Goal: Task Accomplishment & Management: Complete application form

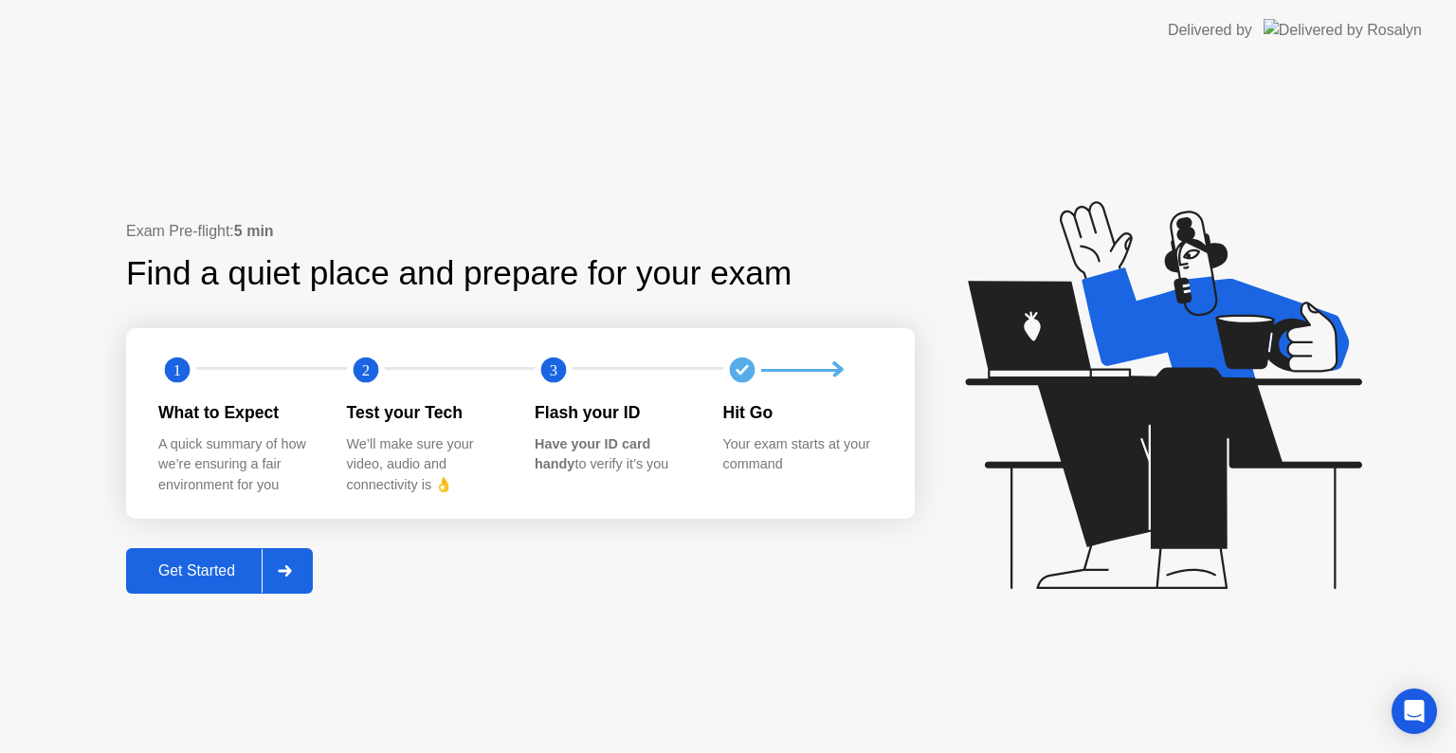
click at [256, 569] on div "Get Started" at bounding box center [197, 570] width 130 height 17
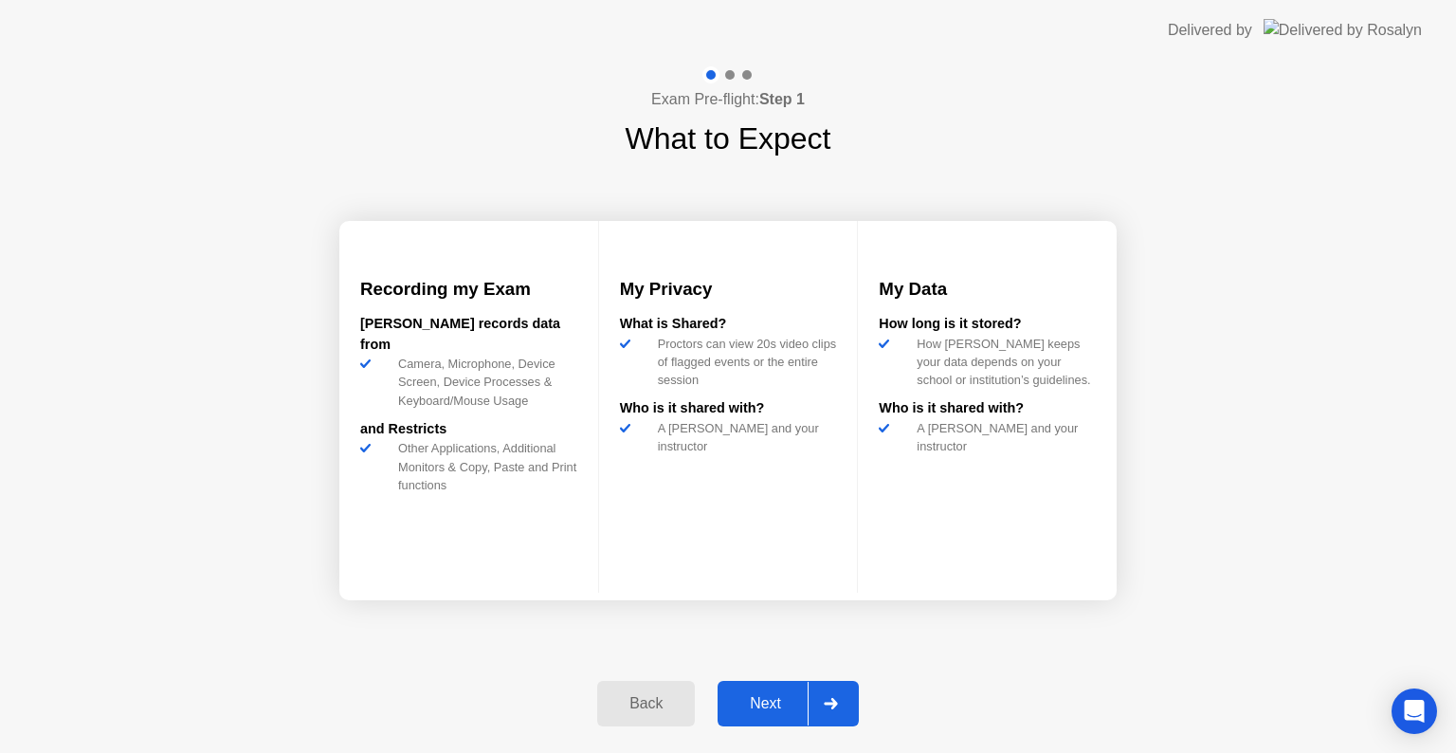
click at [846, 699] on div at bounding box center [830, 704] width 45 height 44
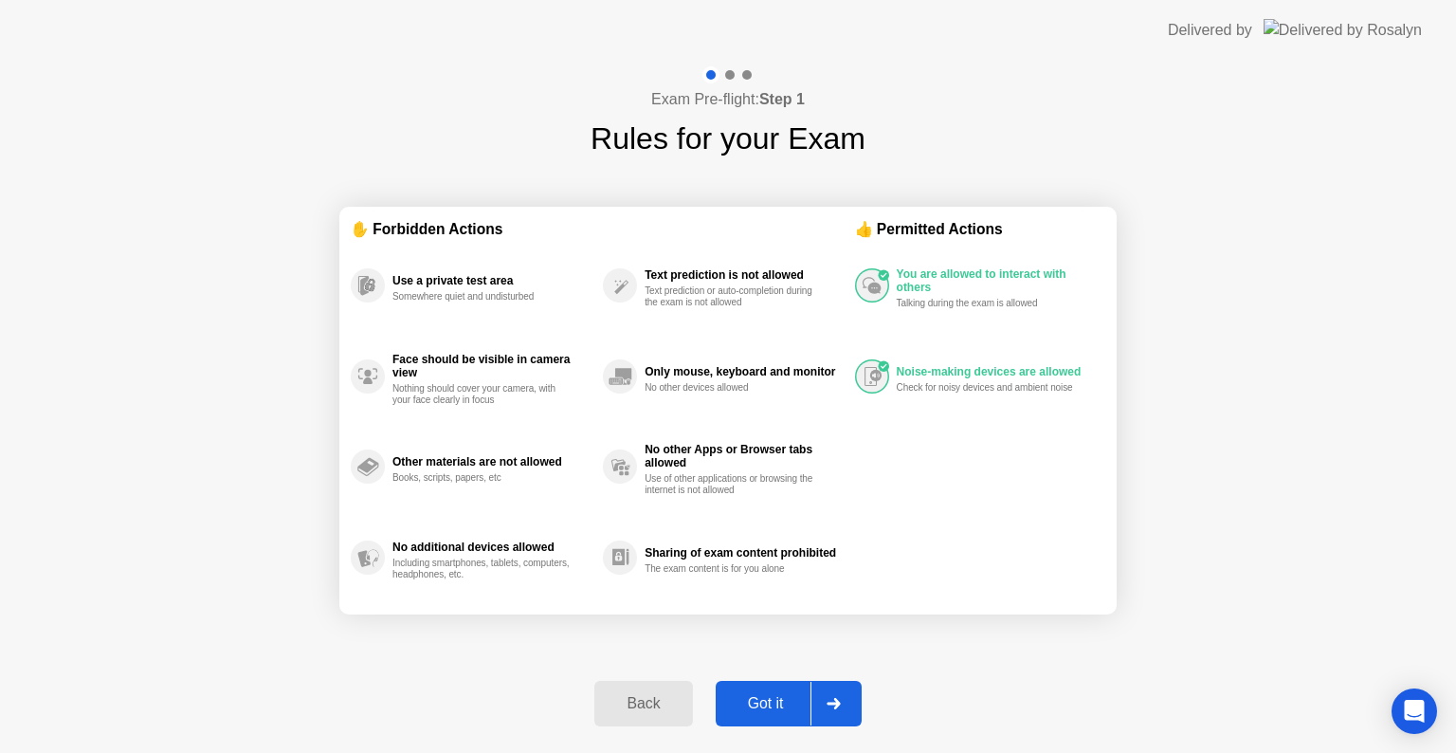
click at [844, 701] on div at bounding box center [832, 704] width 45 height 44
select select "**********"
select select "*******"
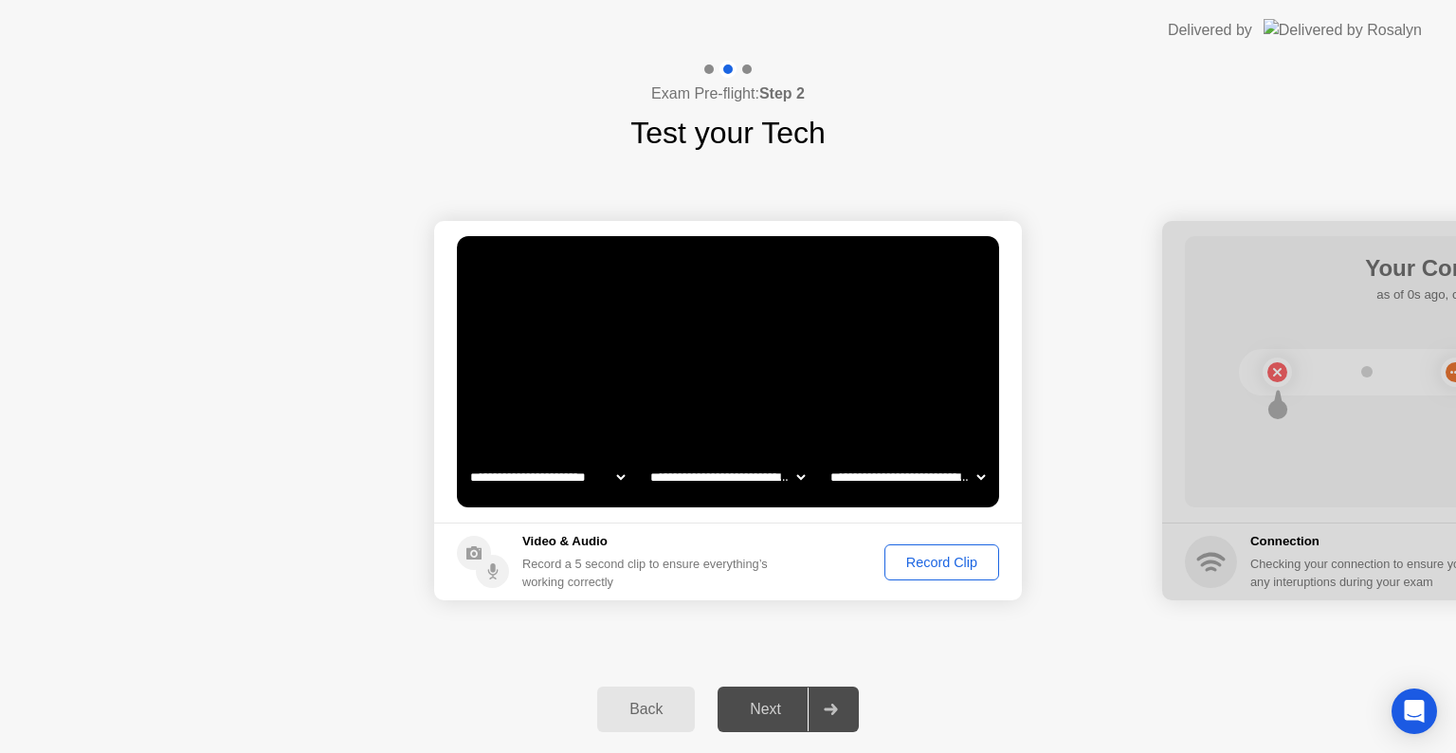
click at [919, 565] on div "Record Clip" at bounding box center [941, 562] width 101 height 15
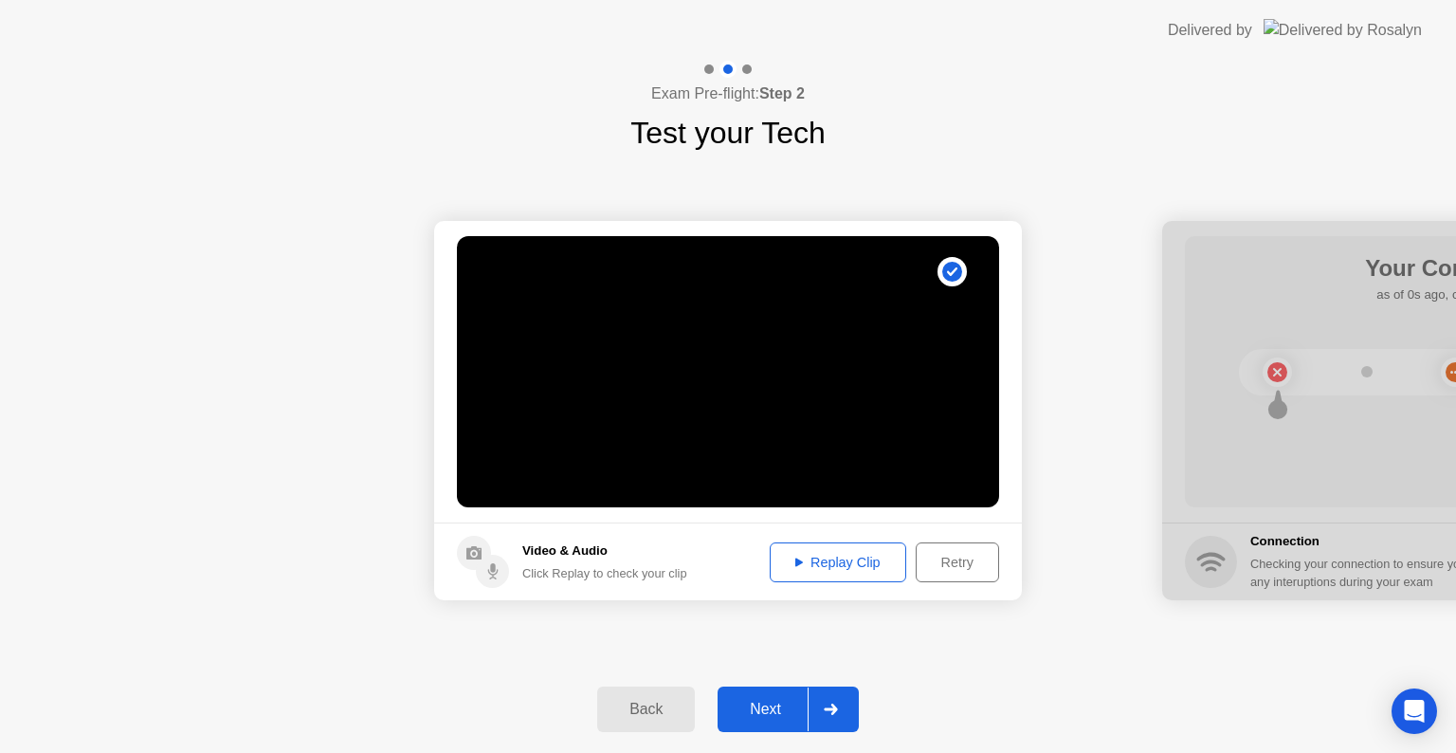
click at [802, 713] on div "Next" at bounding box center [765, 709] width 84 height 17
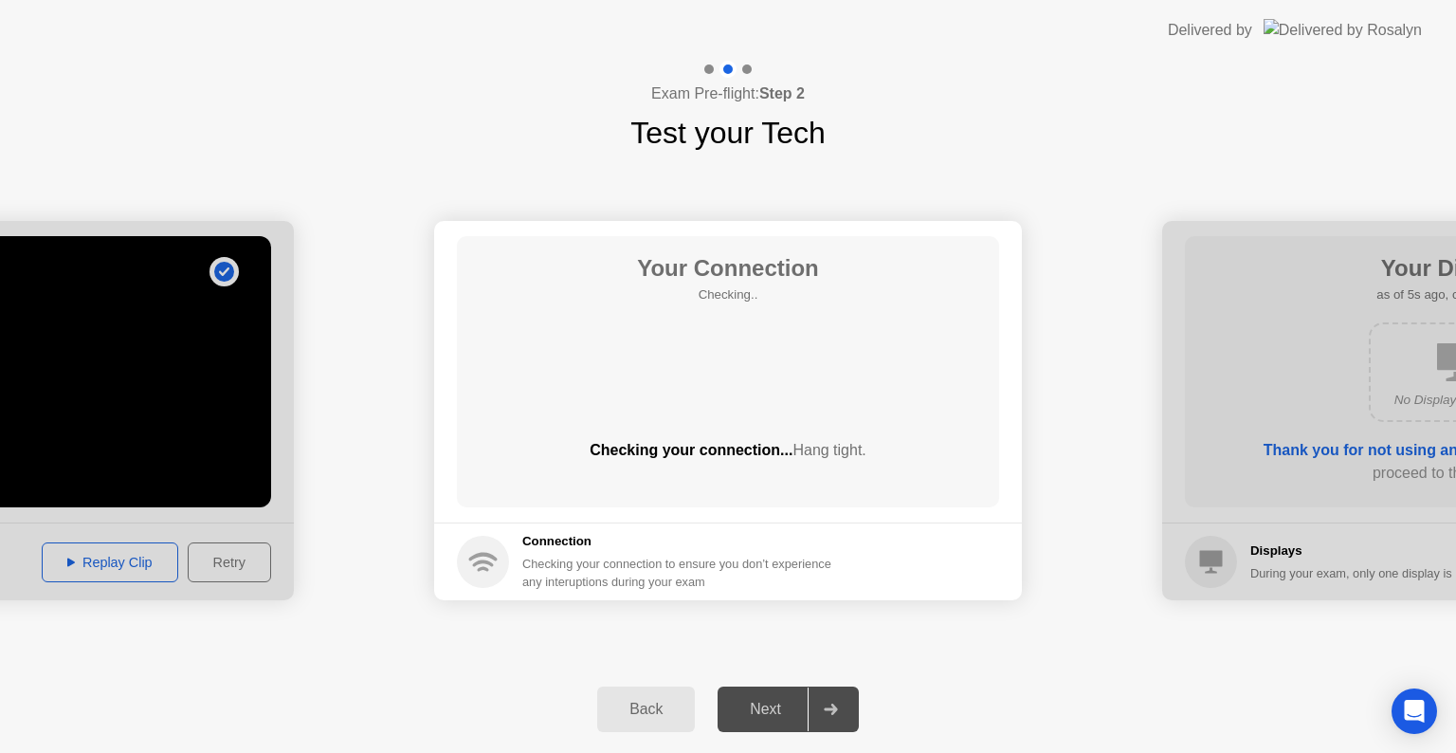
click at [895, 633] on div "**********" at bounding box center [728, 410] width 1456 height 510
click at [883, 643] on div "**********" at bounding box center [728, 410] width 1456 height 510
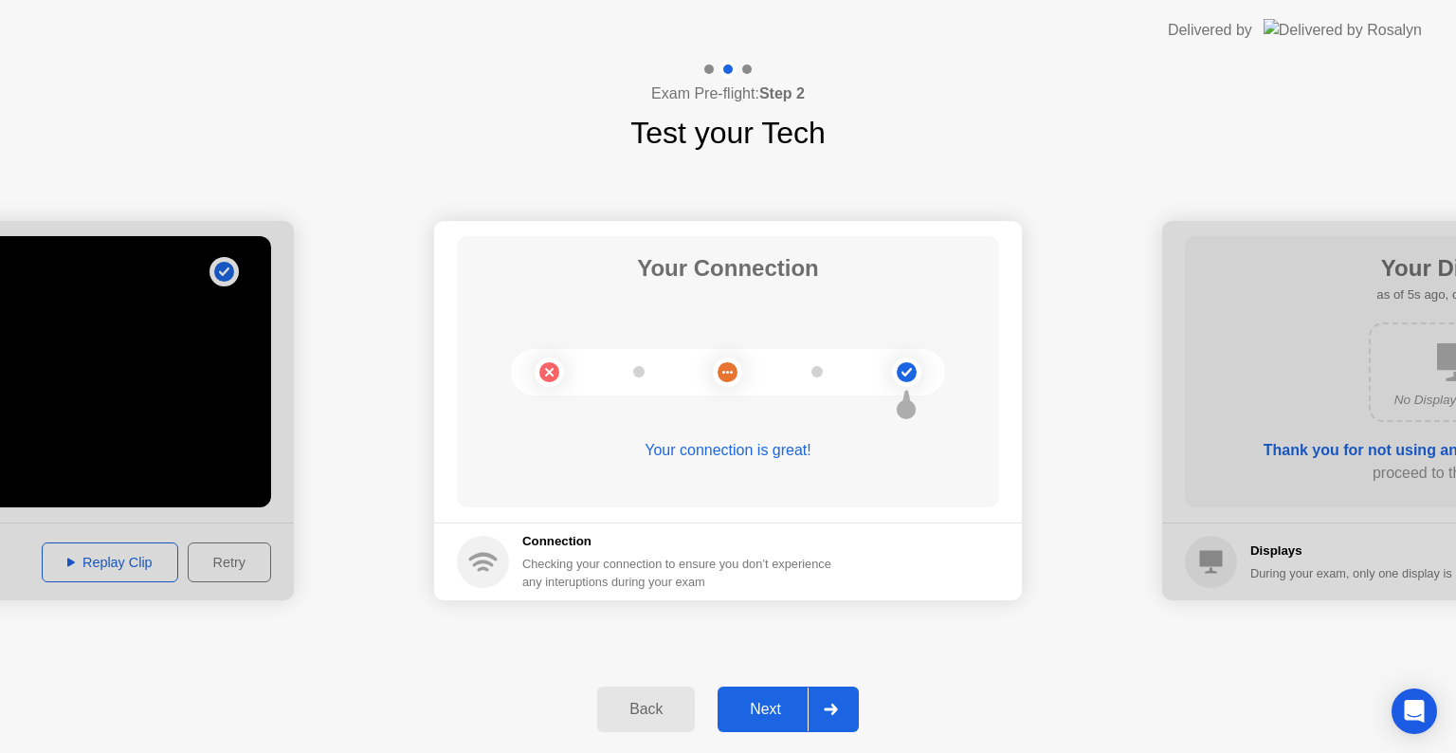
click at [779, 711] on div "Next" at bounding box center [765, 709] width 84 height 17
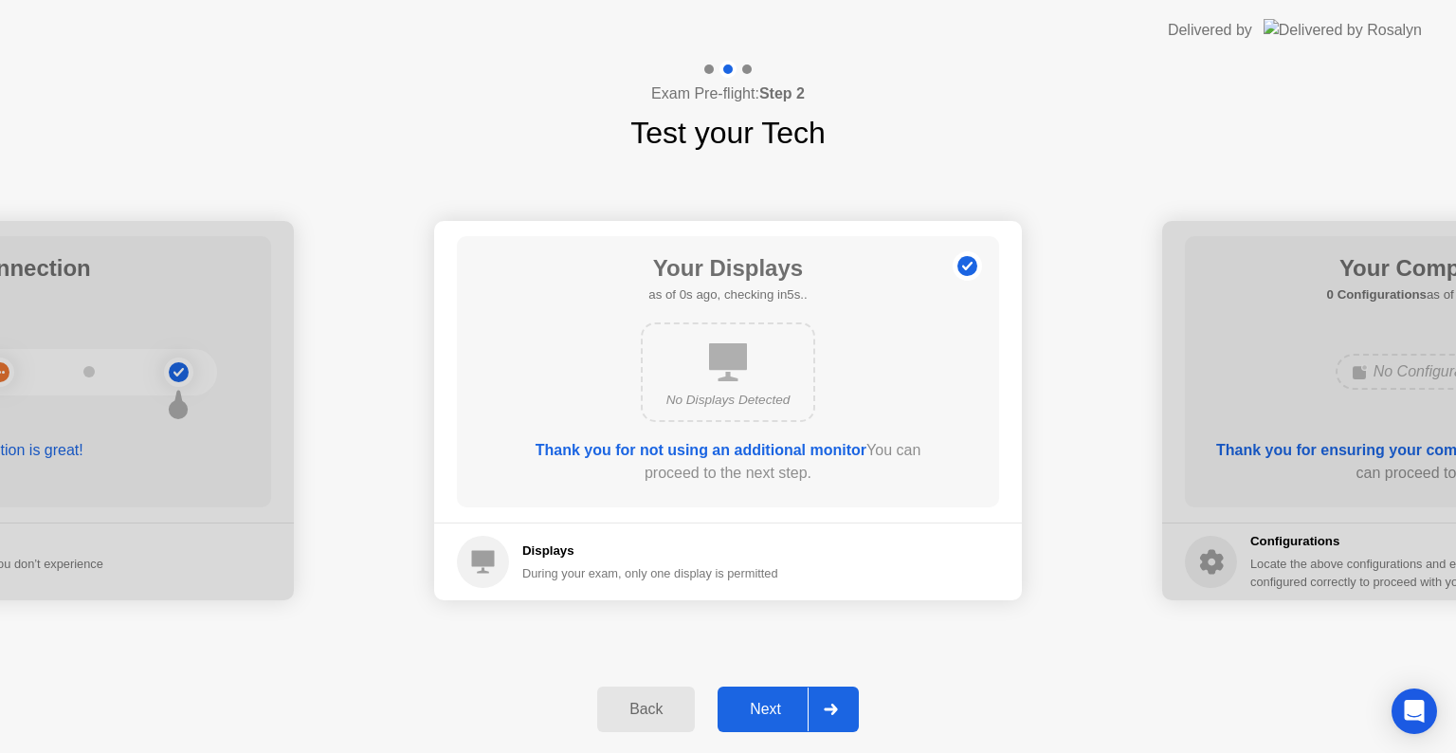
click at [780, 705] on div "Next" at bounding box center [765, 709] width 84 height 17
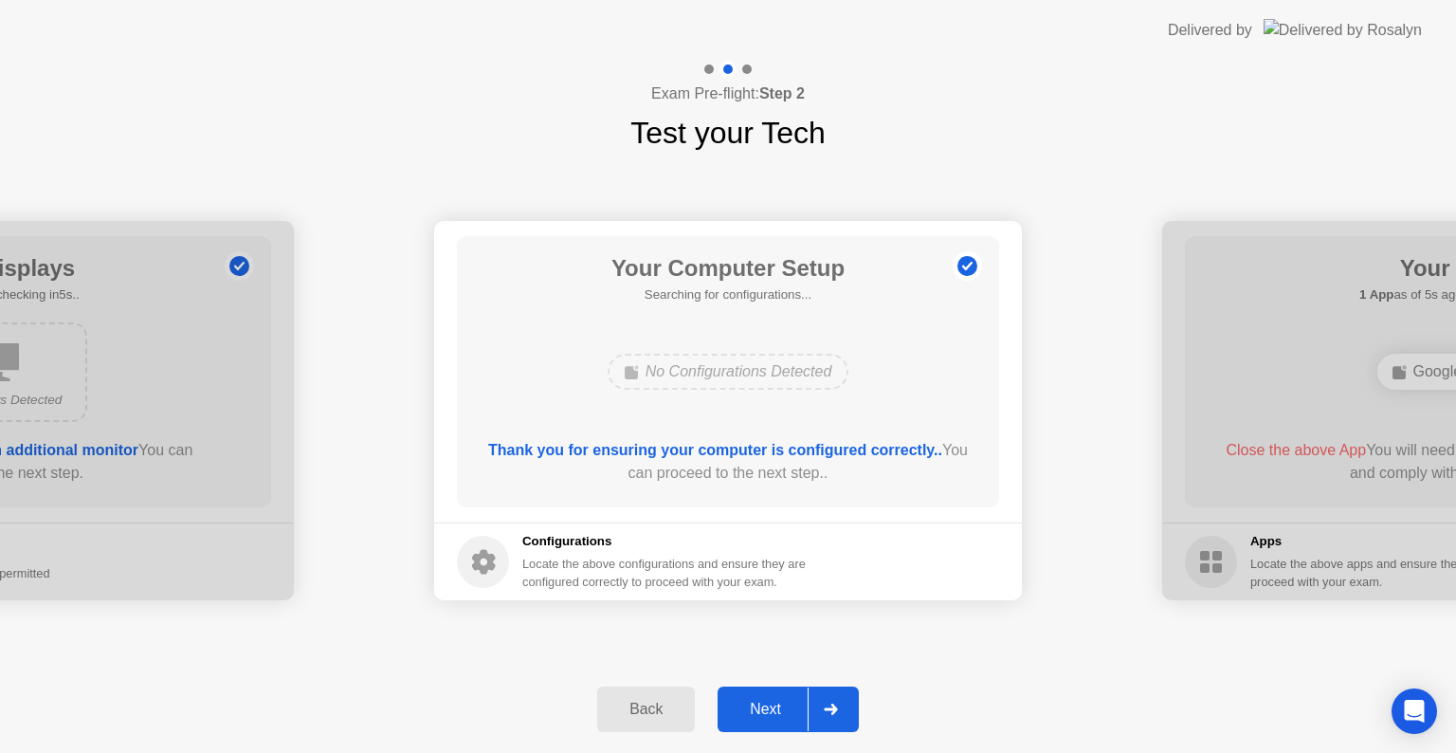
click at [780, 703] on div "Next" at bounding box center [765, 709] width 84 height 17
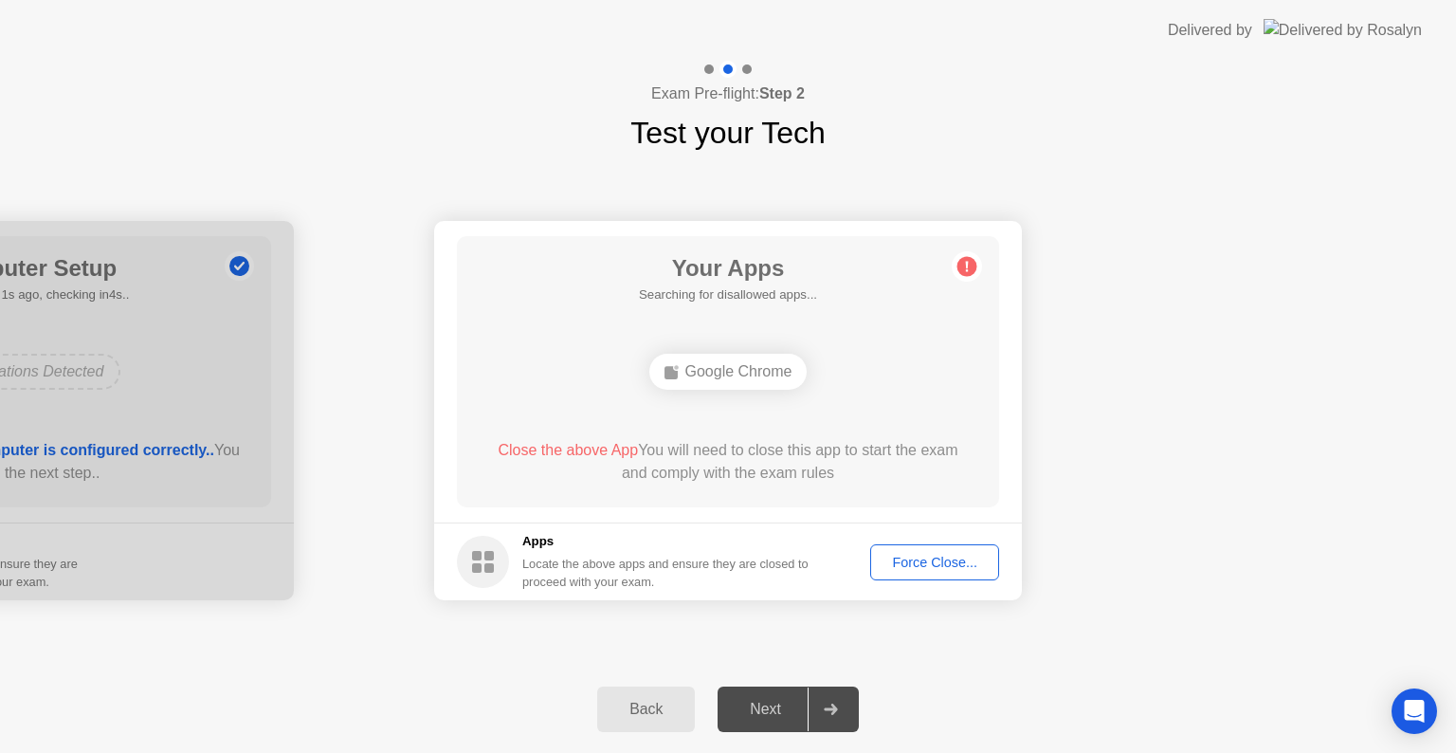
click at [906, 555] on div "Force Close..." at bounding box center [935, 562] width 116 height 15
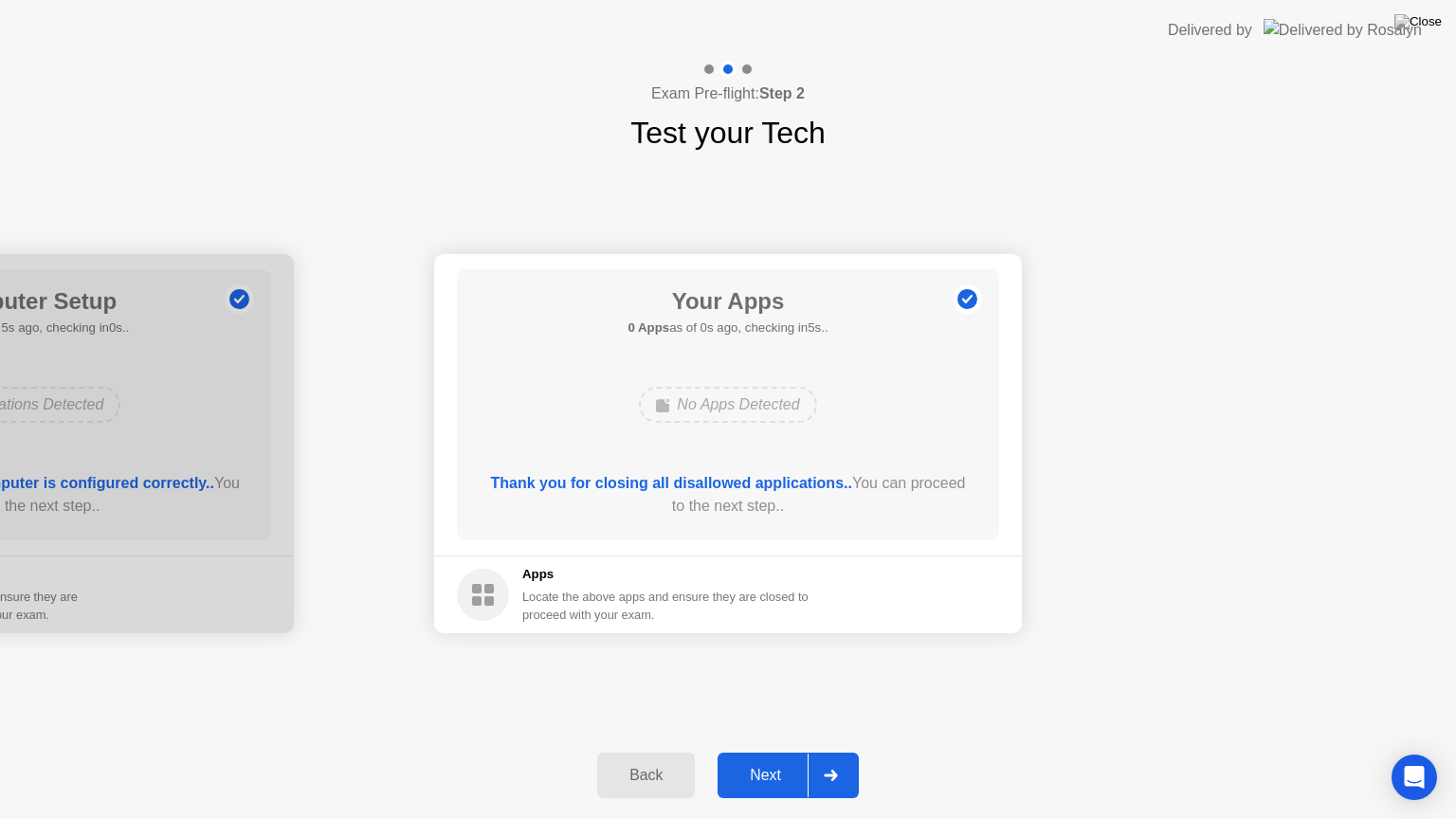
click at [832, 751] on div "Back Next" at bounding box center [728, 775] width 1456 height 87
click at [825, 752] on div at bounding box center [830, 776] width 45 height 44
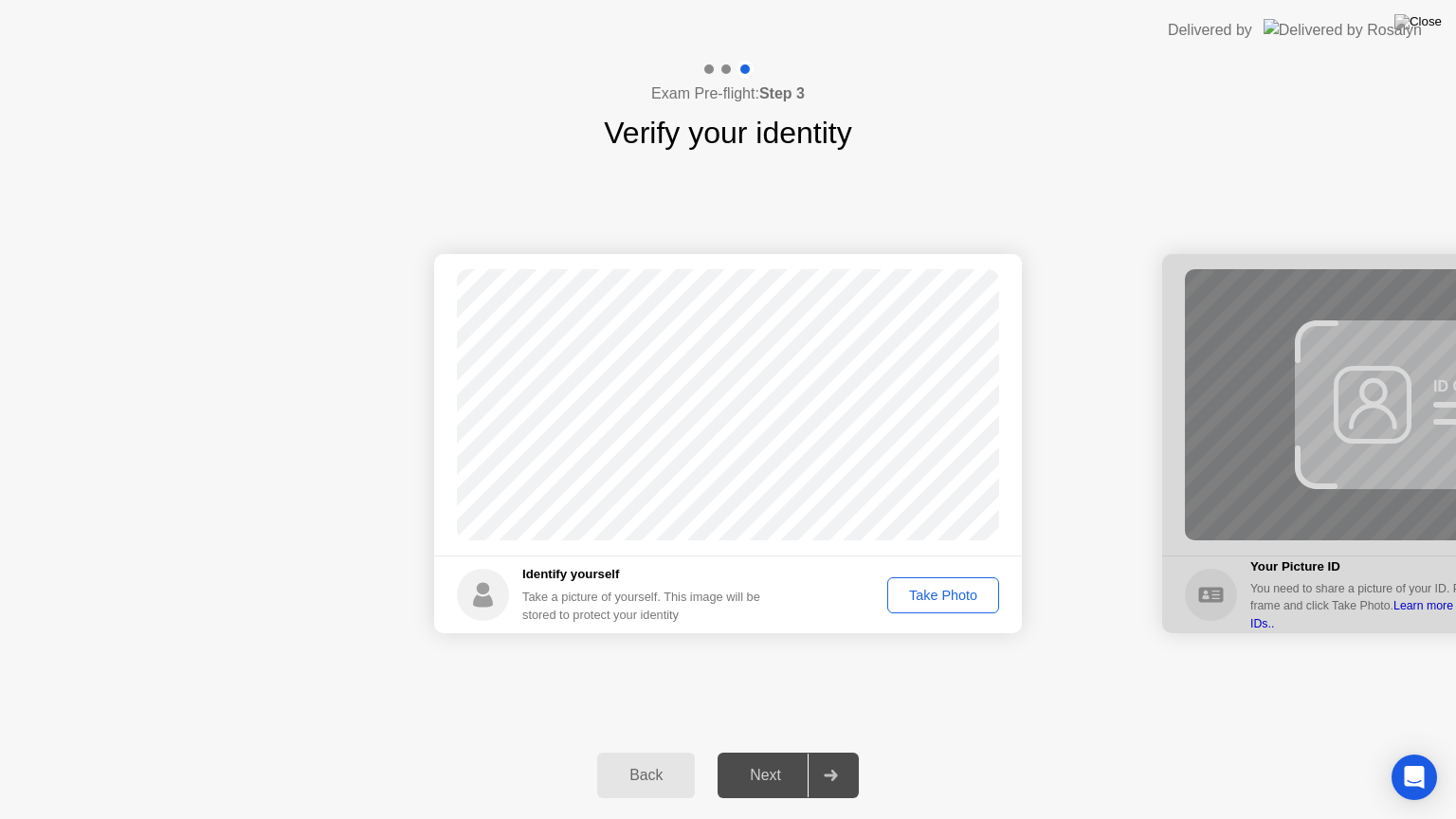
click at [935, 601] on div "Take Photo" at bounding box center [943, 595] width 99 height 15
click at [840, 752] on div at bounding box center [830, 776] width 45 height 44
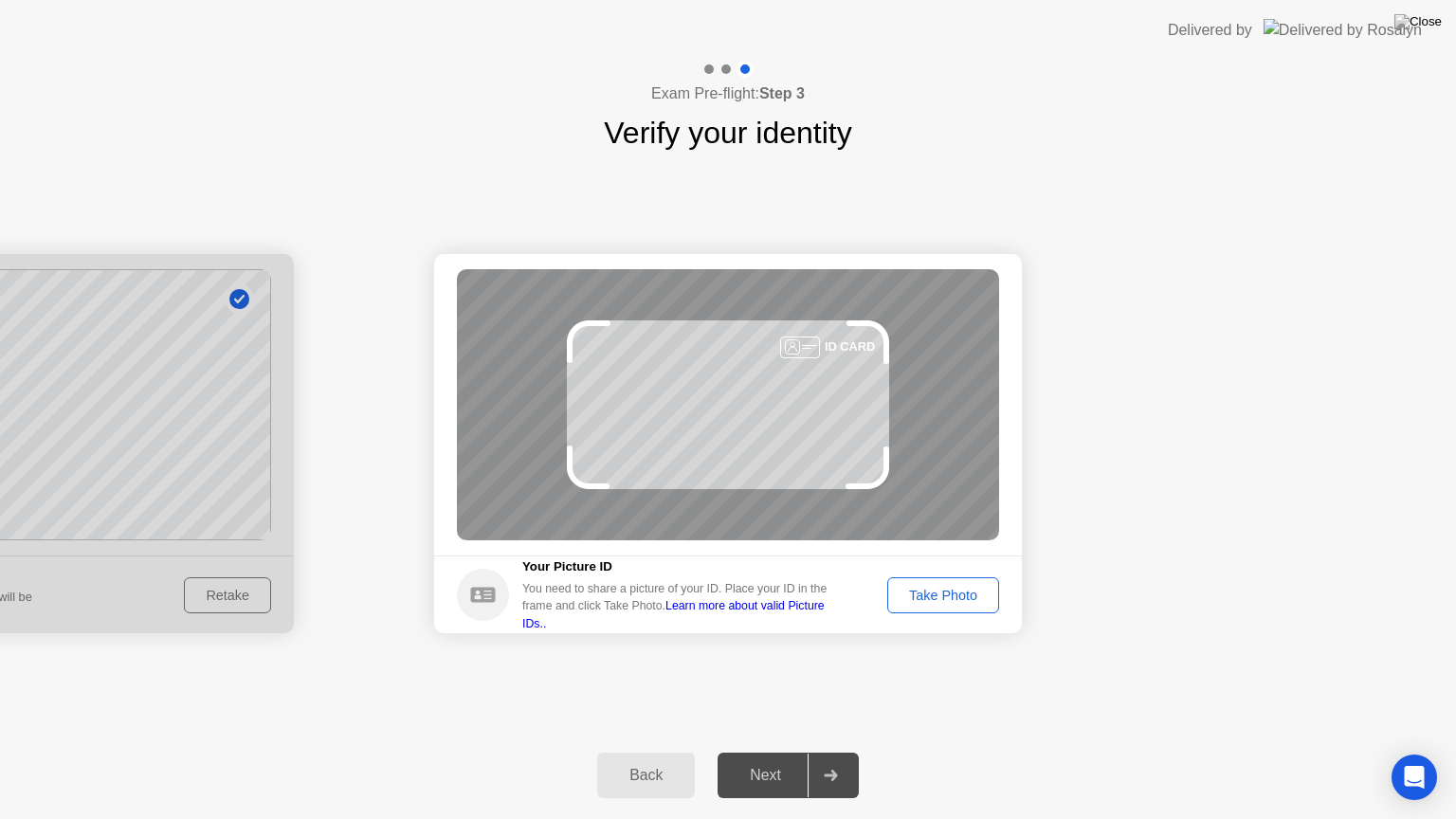
click at [974, 595] on div "Take Photo" at bounding box center [943, 595] width 99 height 15
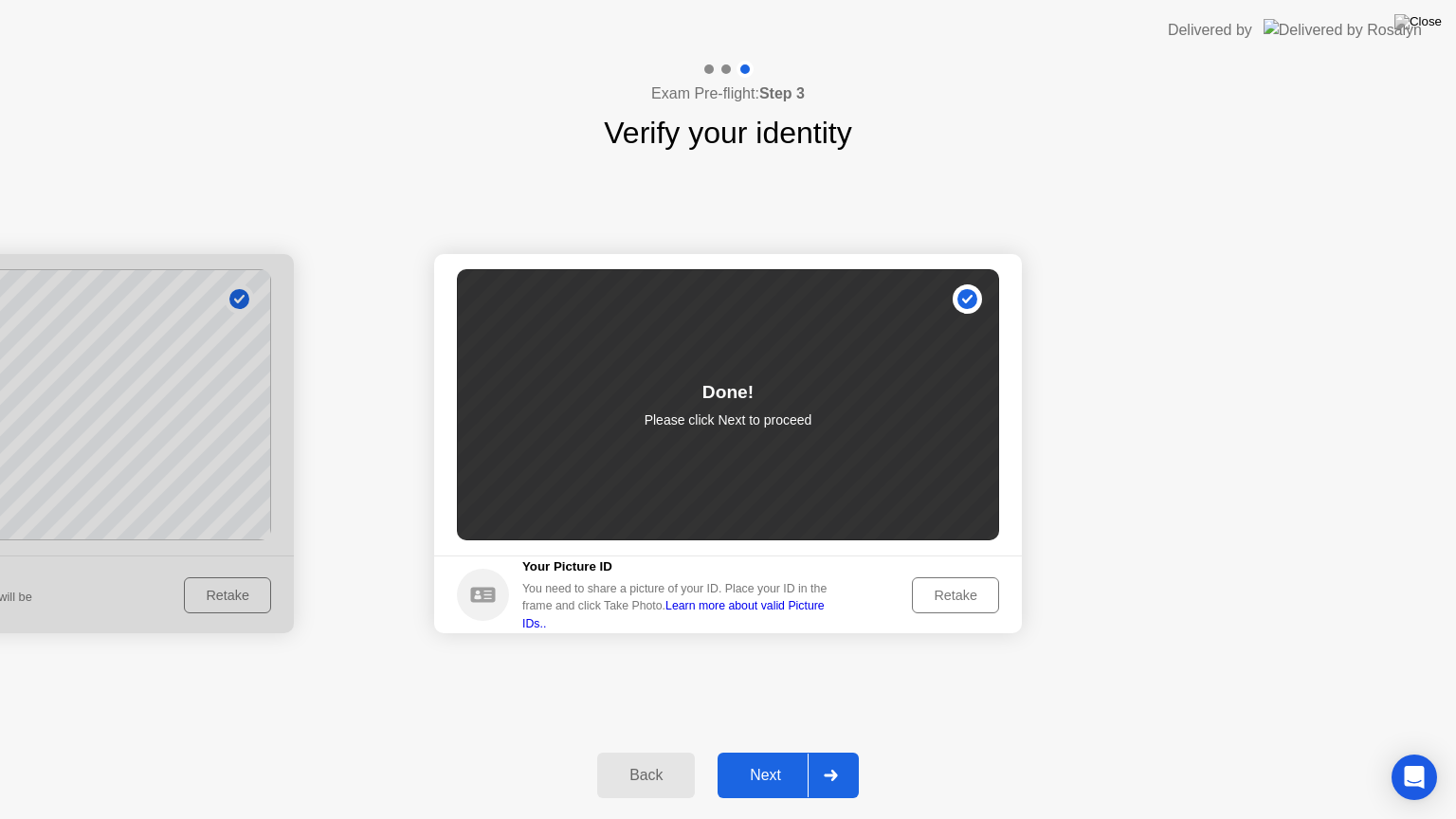
click at [823, 752] on div at bounding box center [830, 776] width 45 height 44
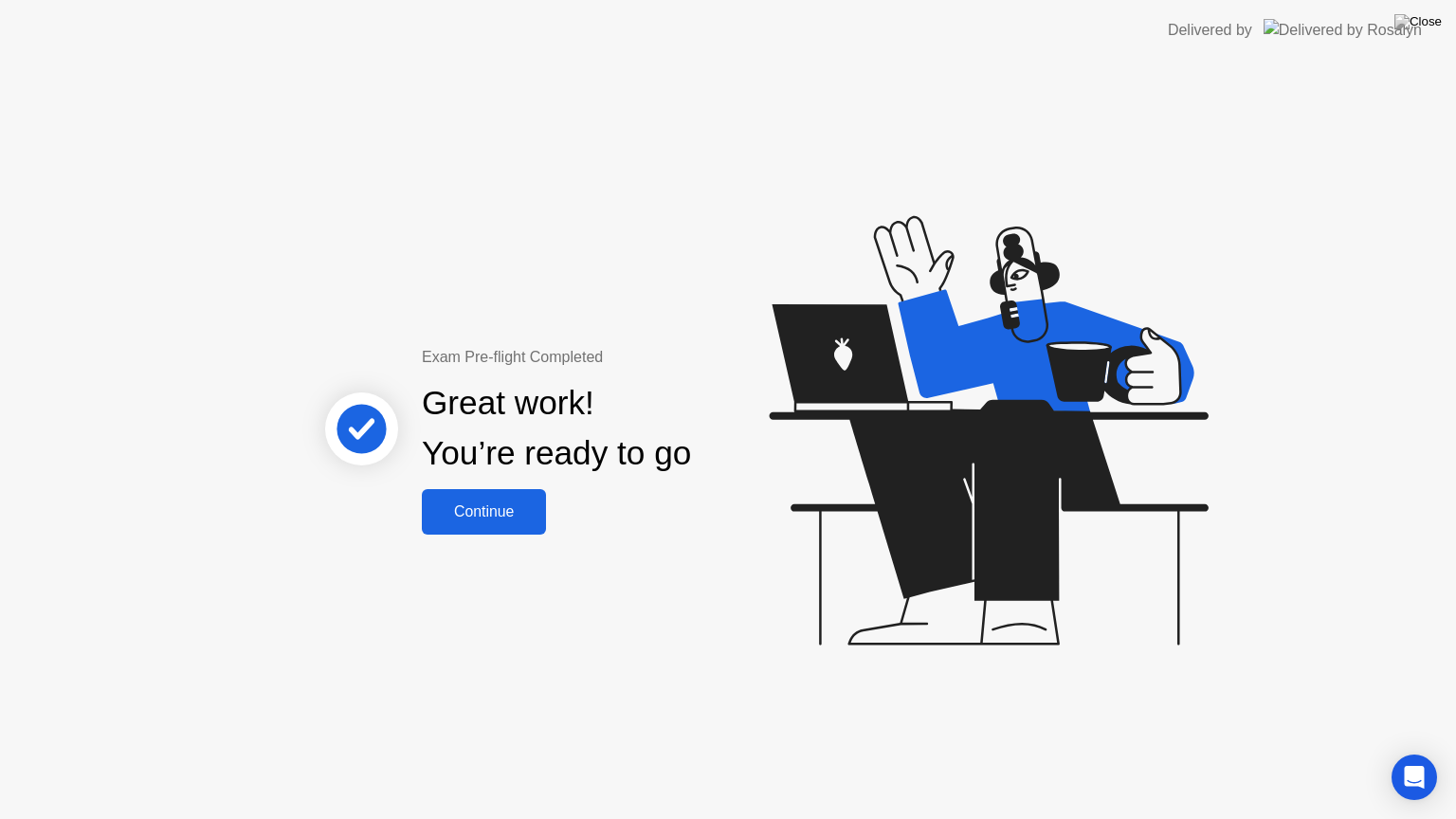
click at [456, 519] on div "Continue" at bounding box center [484, 511] width 113 height 17
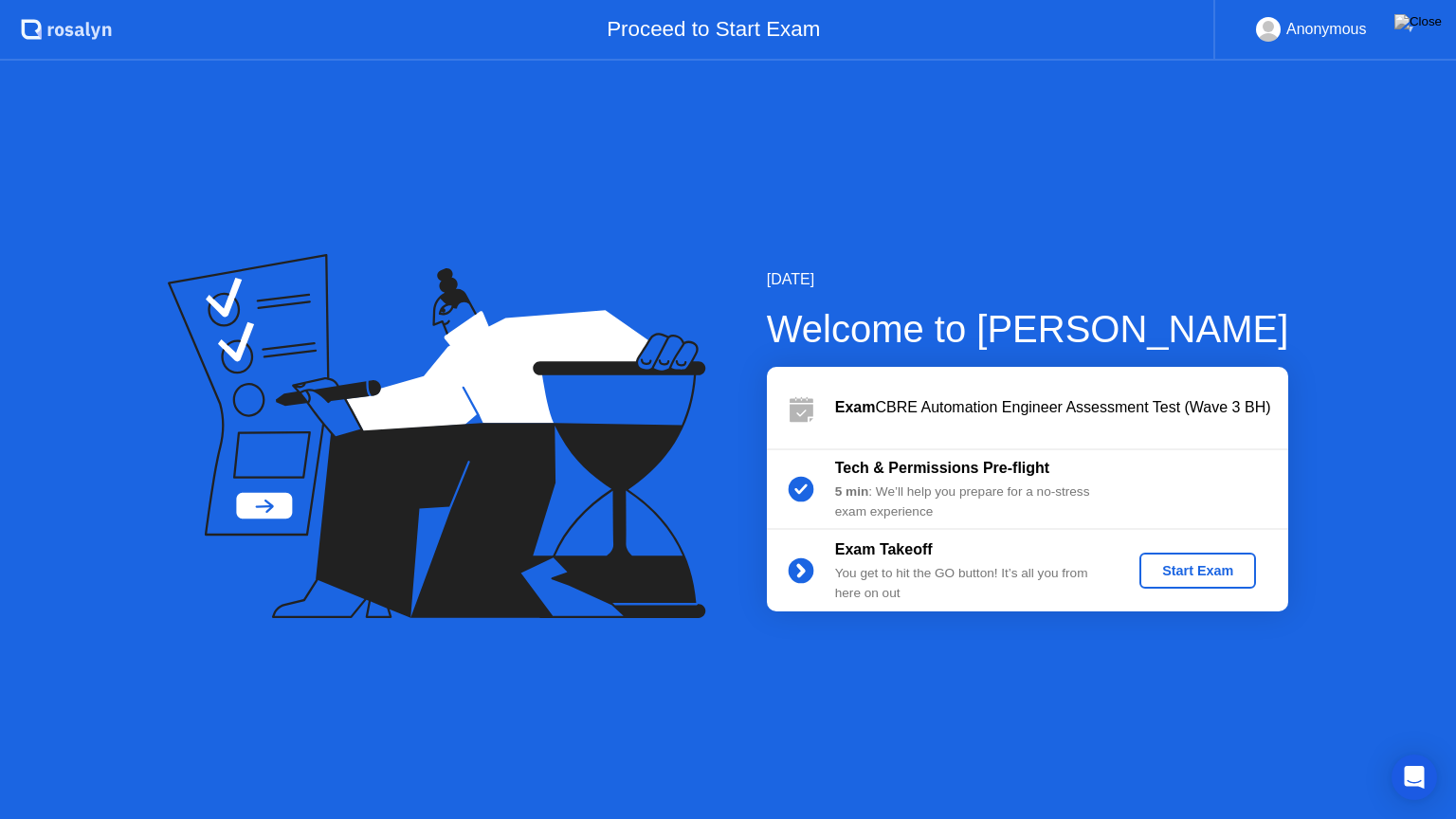
drag, startPoint x: 1219, startPoint y: 592, endPoint x: 1220, endPoint y: 579, distance: 13.3
click at [1219, 588] on div "Exam Takeoff You get to hit the GO button! It’s all you from here on out Start …" at bounding box center [1027, 571] width 521 height 82
click at [1219, 578] on div "Start Exam" at bounding box center [1197, 570] width 101 height 15
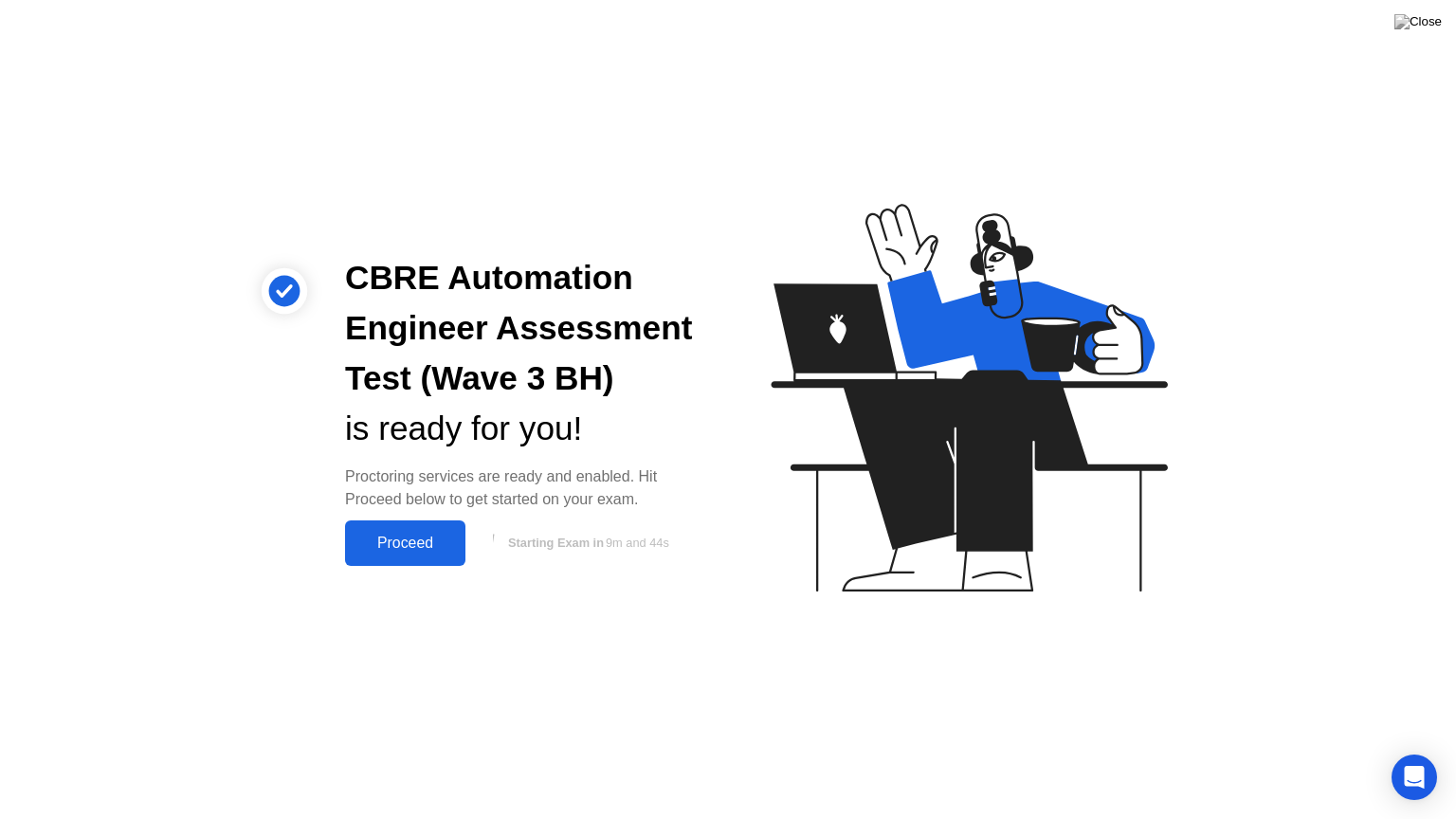
click at [425, 537] on div "Proceed" at bounding box center [405, 543] width 109 height 17
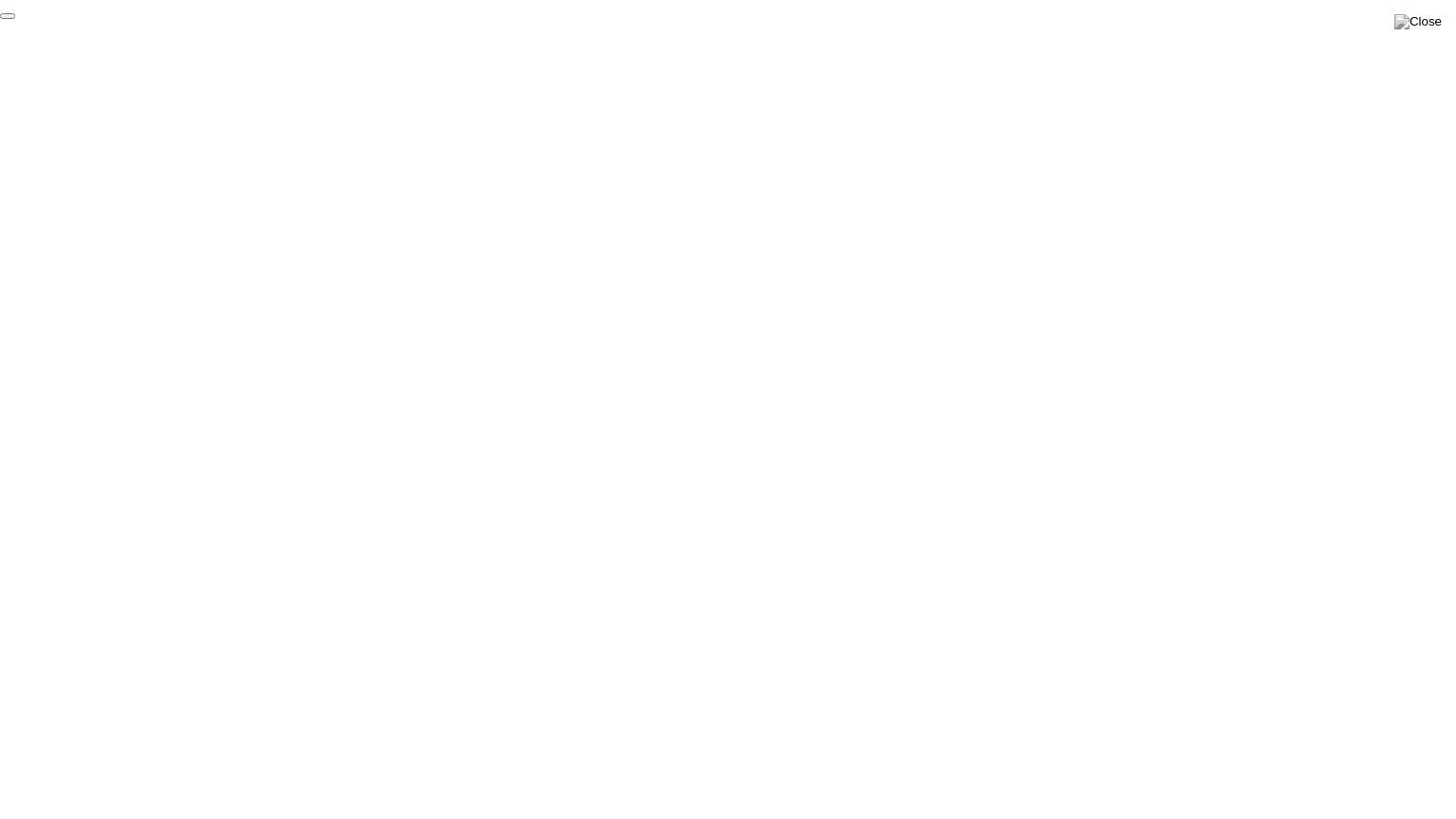
click div "End Proctoring Session"
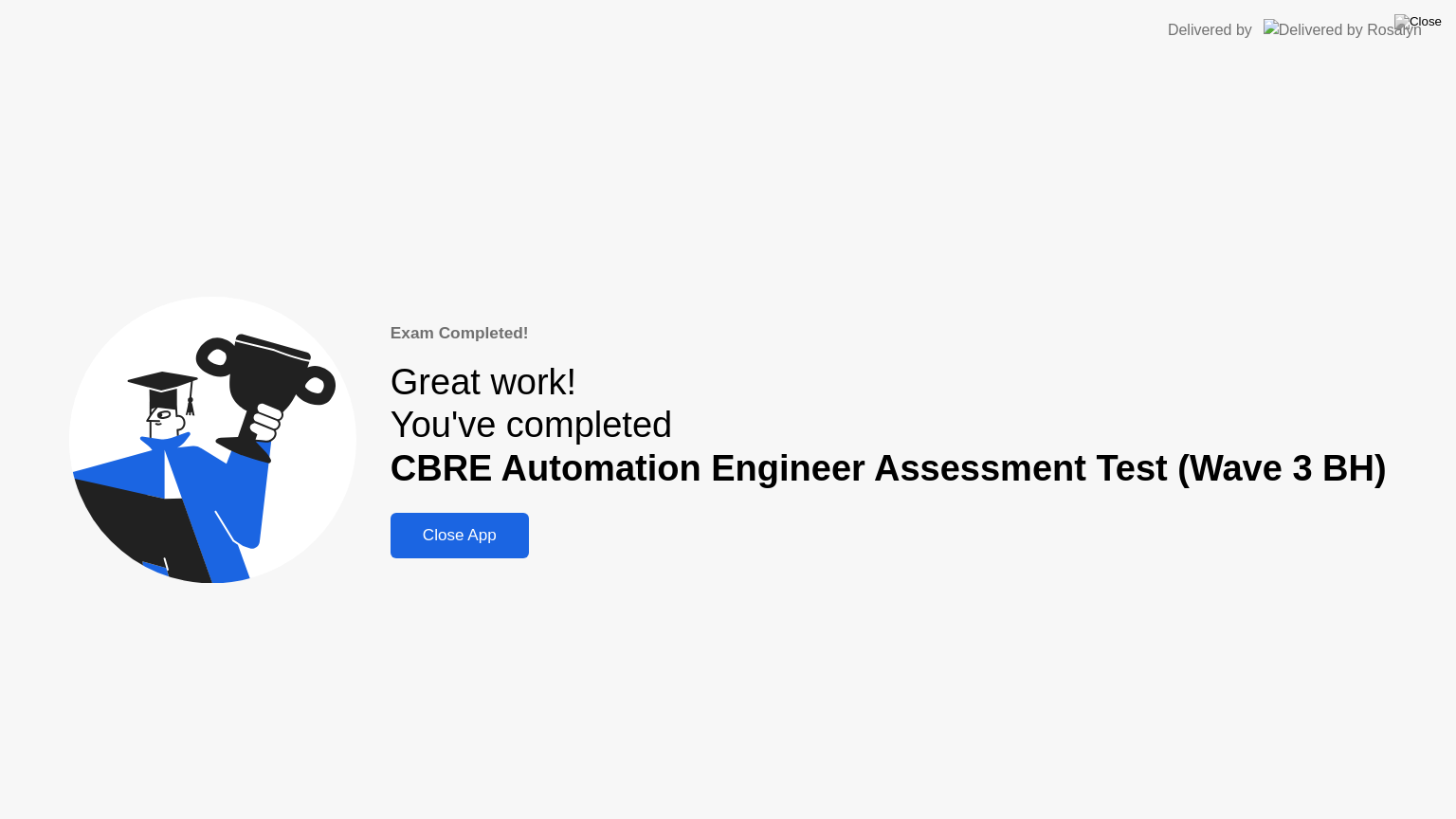
click at [479, 544] on div "Close App" at bounding box center [459, 535] width 127 height 19
